Goal: Information Seeking & Learning: Learn about a topic

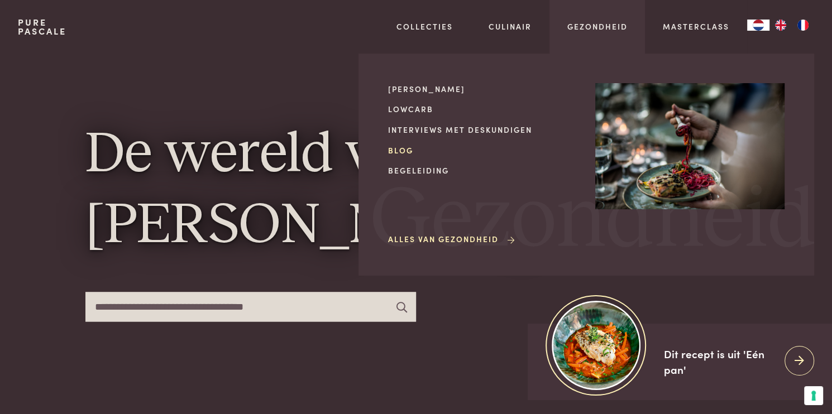
click at [397, 151] on link "Blog" at bounding box center [482, 151] width 189 height 12
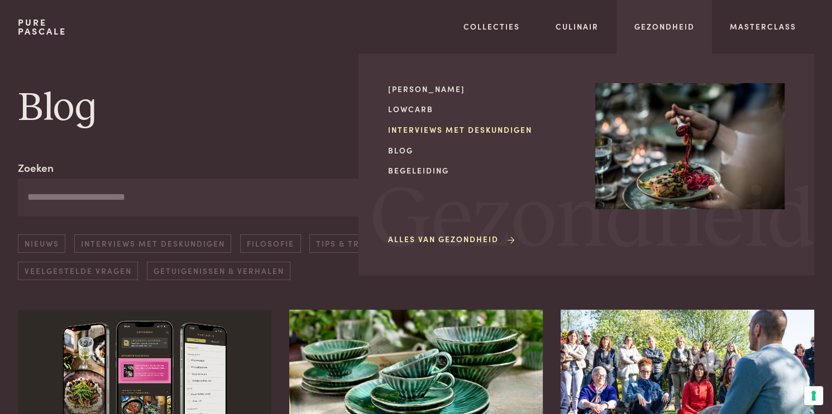
click at [457, 127] on link "Interviews met deskundigen" at bounding box center [482, 130] width 189 height 12
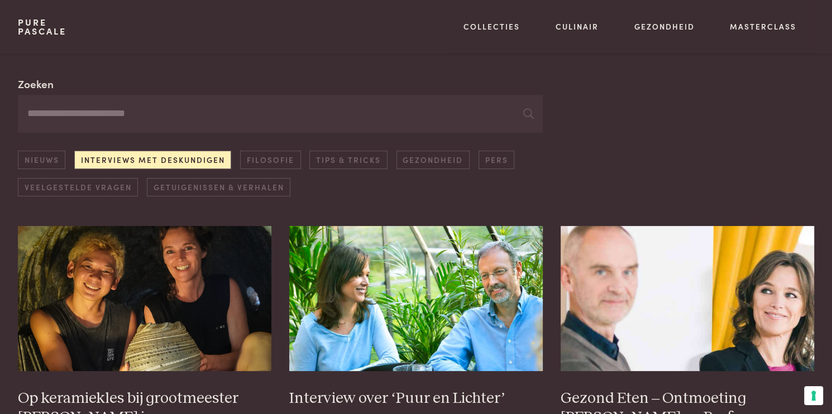
scroll to position [141, 0]
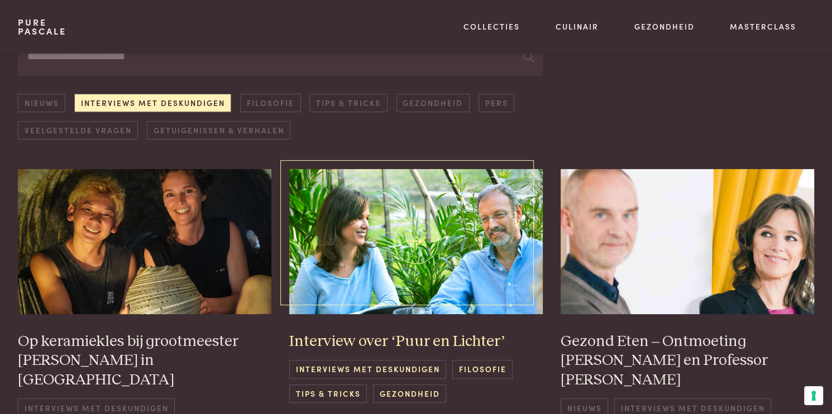
click at [442, 239] on img at bounding box center [415, 241] width 253 height 145
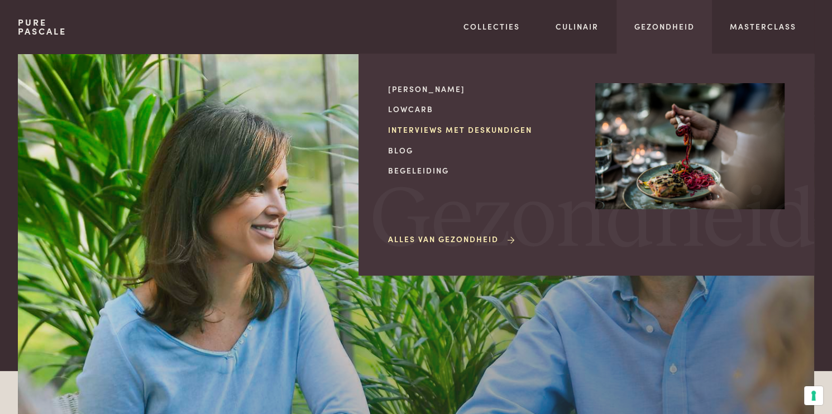
click at [476, 128] on link "Interviews met deskundigen" at bounding box center [482, 130] width 189 height 12
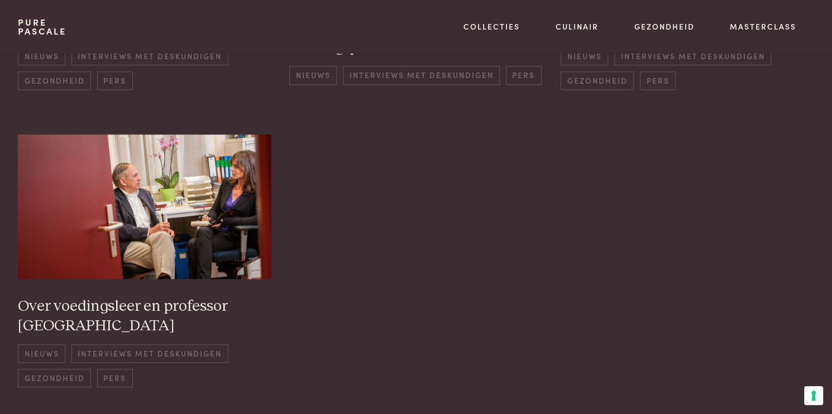
scroll to position [784, 0]
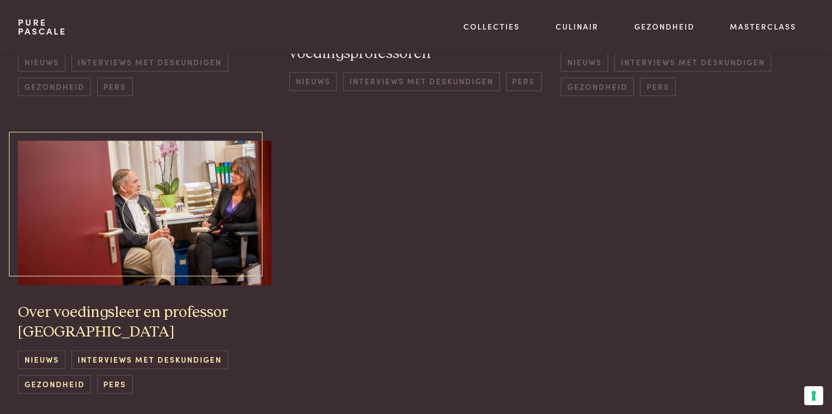
click at [159, 225] on img at bounding box center [144, 213] width 253 height 145
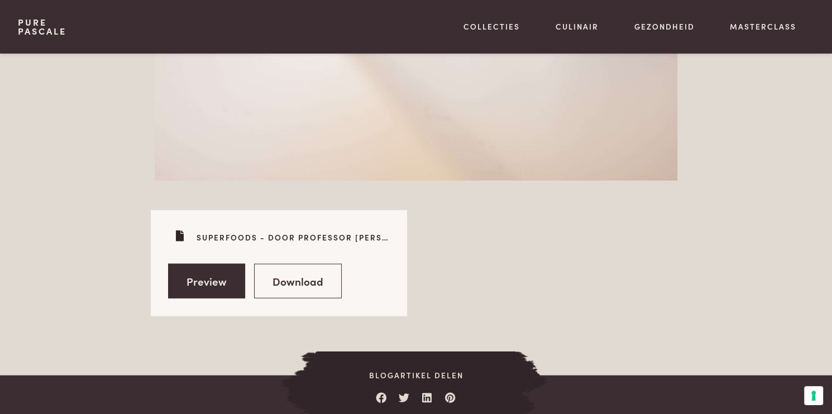
scroll to position [1915, 0]
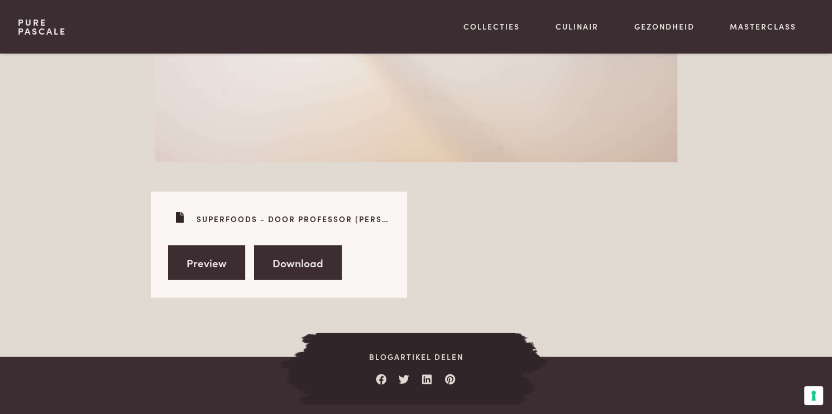
click at [300, 247] on link "Download" at bounding box center [298, 263] width 88 height 35
